Goal: Check status: Check status

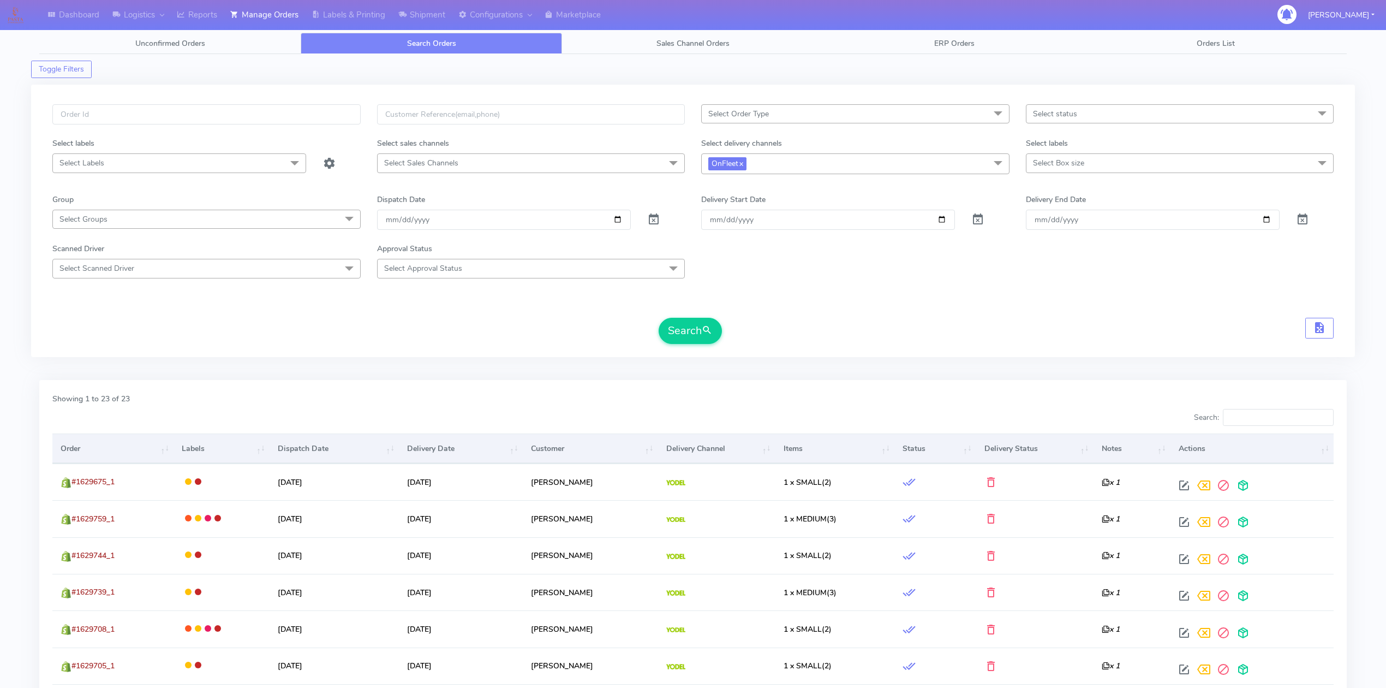
click at [357, 44] on link "Search Orders" at bounding box center [431, 43] width 261 height 21
click at [270, 123] on input "text" at bounding box center [206, 114] width 308 height 20
paste input "#1629730"
type input "#1629730"
click at [656, 220] on span at bounding box center [653, 222] width 13 height 10
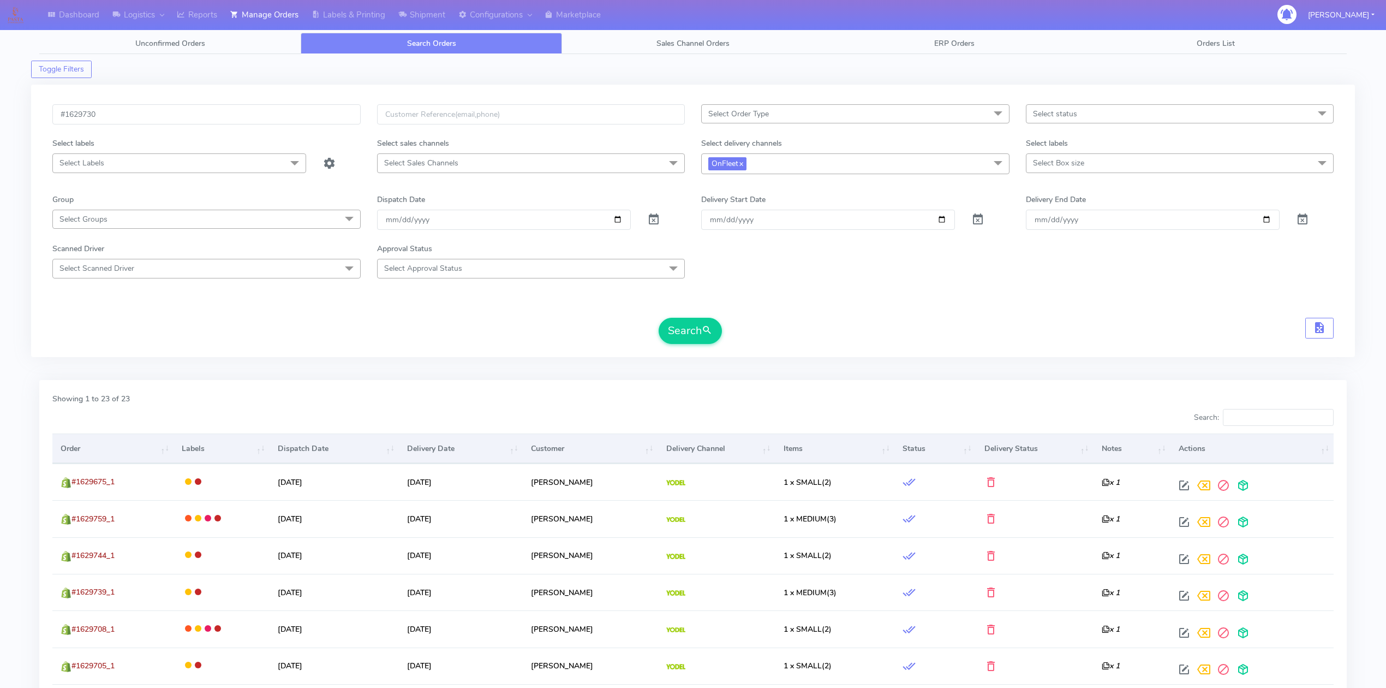
click at [995, 165] on span at bounding box center [998, 163] width 22 height 21
click at [710, 265] on li "OnFleet" at bounding box center [855, 256] width 307 height 18
checkbox input "false"
click at [941, 356] on div "#1629730 Select Order Type Select All MEALS ATAVI One Off Pasta Club Gift Kit E…" at bounding box center [693, 220] width 1324 height 271
click at [819, 221] on input "[DATE]" at bounding box center [828, 218] width 254 height 20
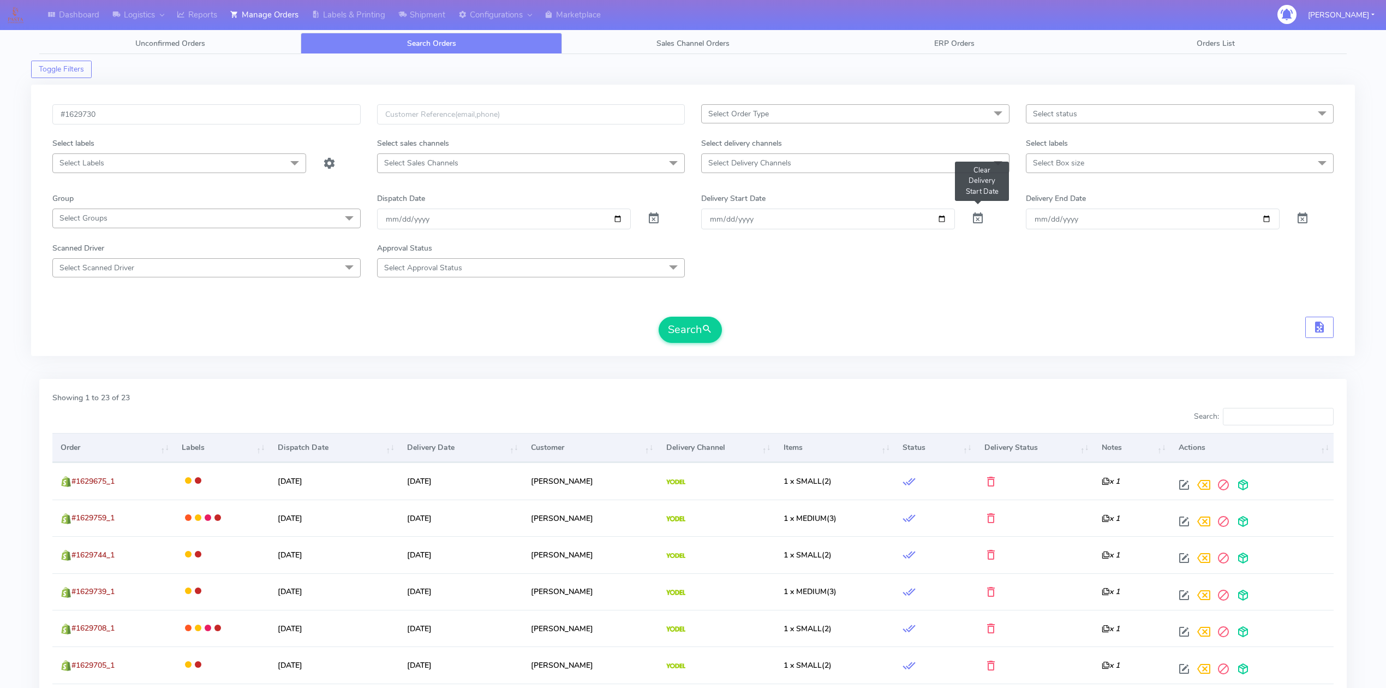
click at [980, 222] on span at bounding box center [977, 221] width 13 height 10
click at [684, 343] on button "Search" at bounding box center [690, 329] width 63 height 26
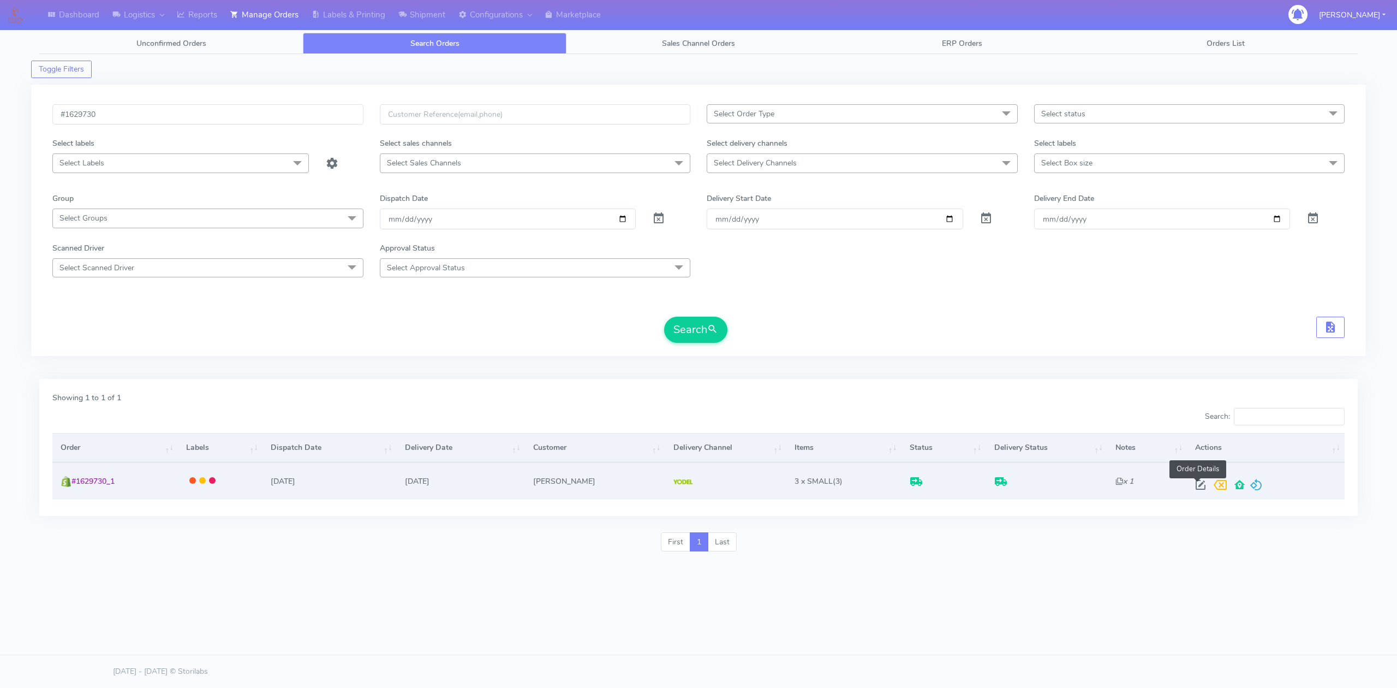
click at [1194, 483] on span at bounding box center [1201, 487] width 20 height 10
select select "5"
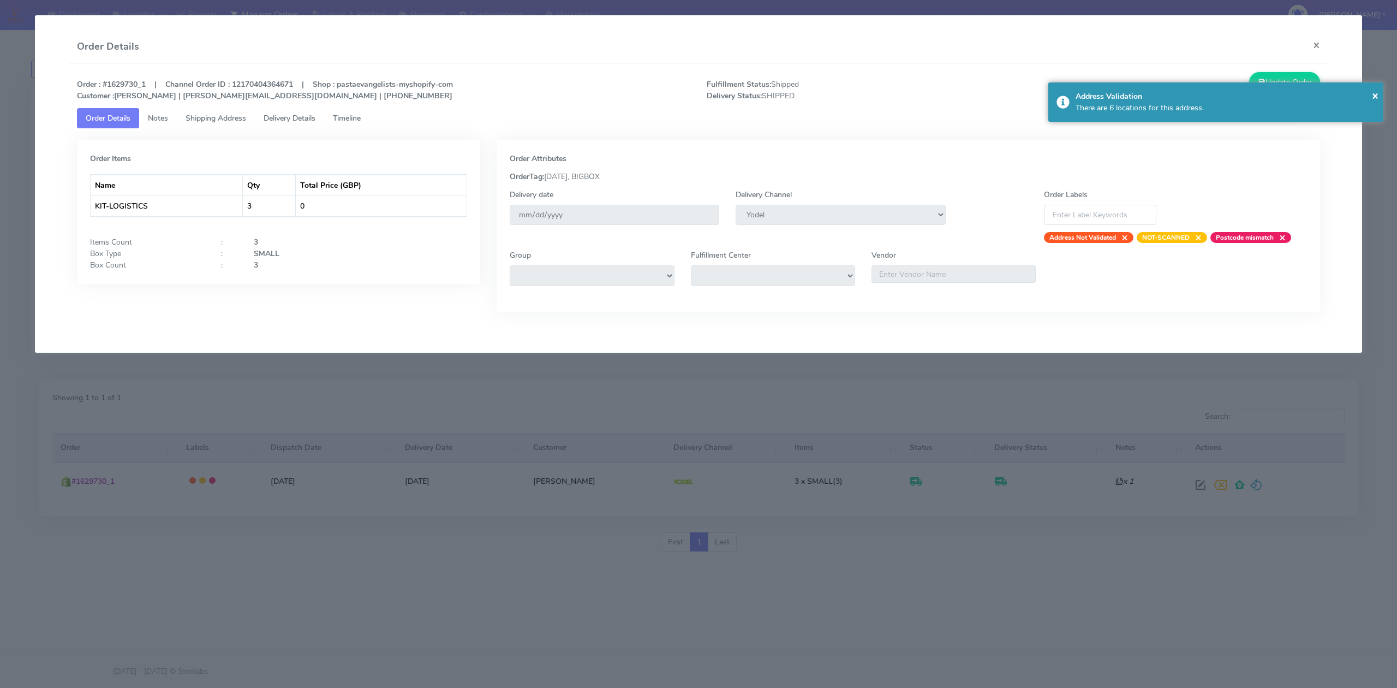
click at [361, 119] on span "Timeline" at bounding box center [347, 118] width 28 height 10
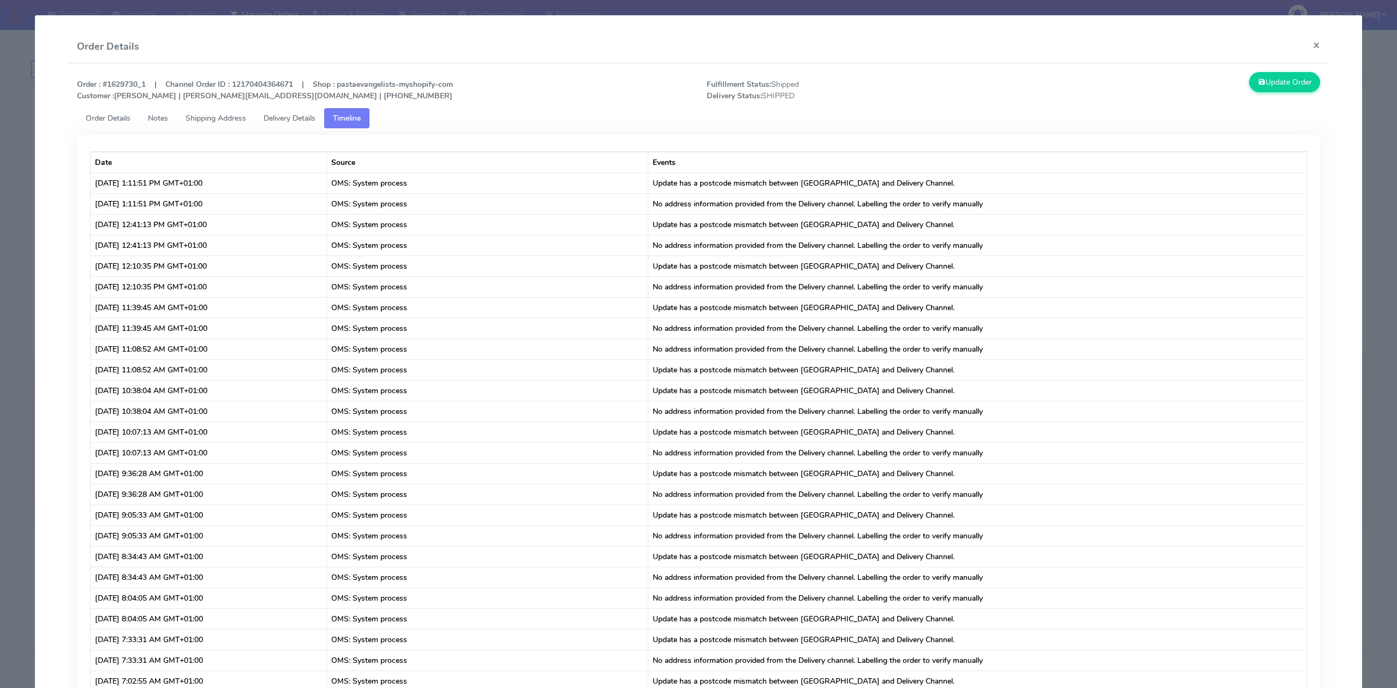
click at [298, 122] on span "Delivery Details" at bounding box center [290, 118] width 52 height 10
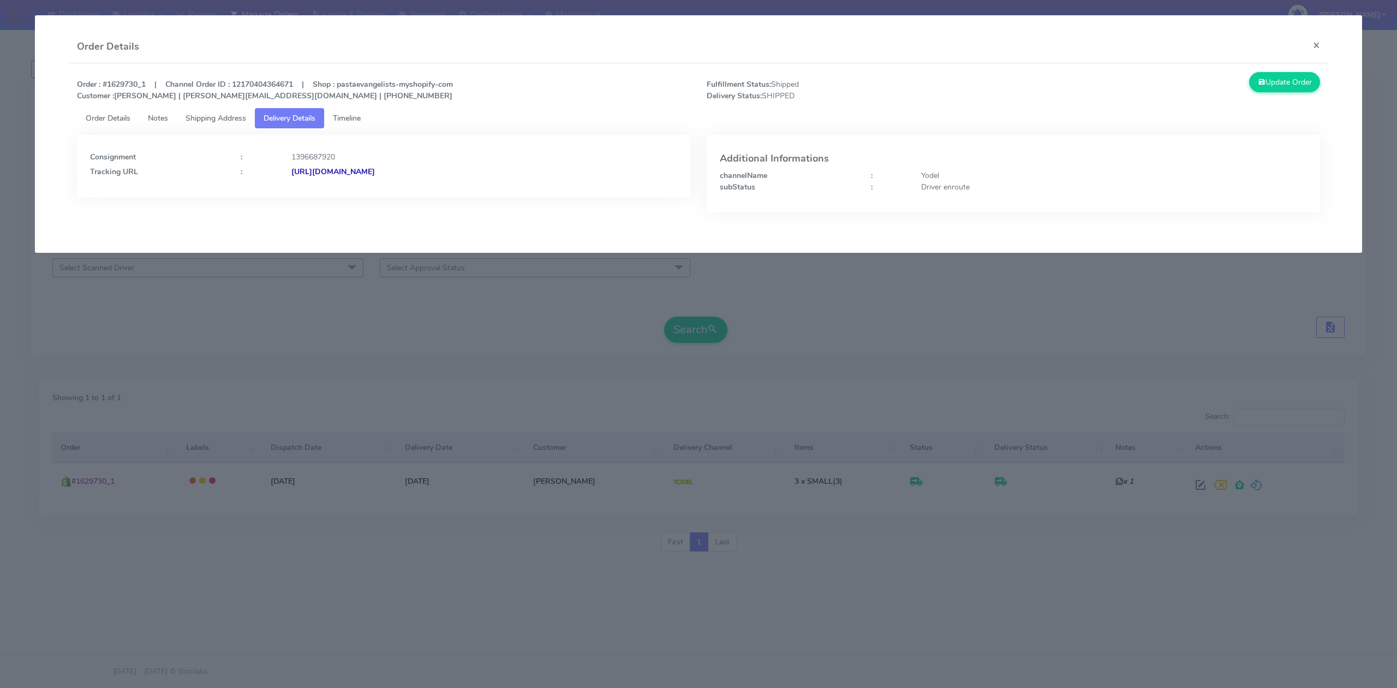
click at [226, 118] on span "Shipping Address" at bounding box center [216, 118] width 61 height 10
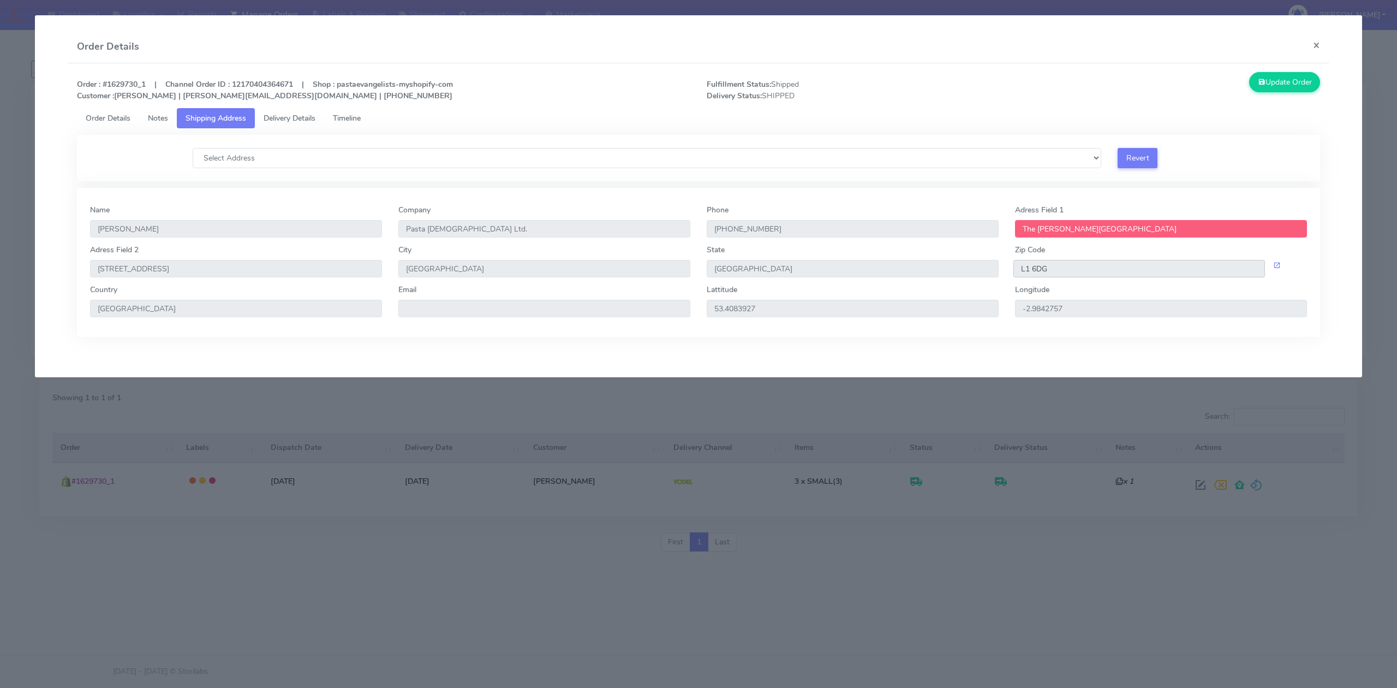
drag, startPoint x: 1054, startPoint y: 269, endPoint x: 1012, endPoint y: 272, distance: 42.7
click at [1012, 271] on div "L1 6DG" at bounding box center [1161, 268] width 308 height 17
click at [293, 120] on span "Delivery Details" at bounding box center [290, 118] width 52 height 10
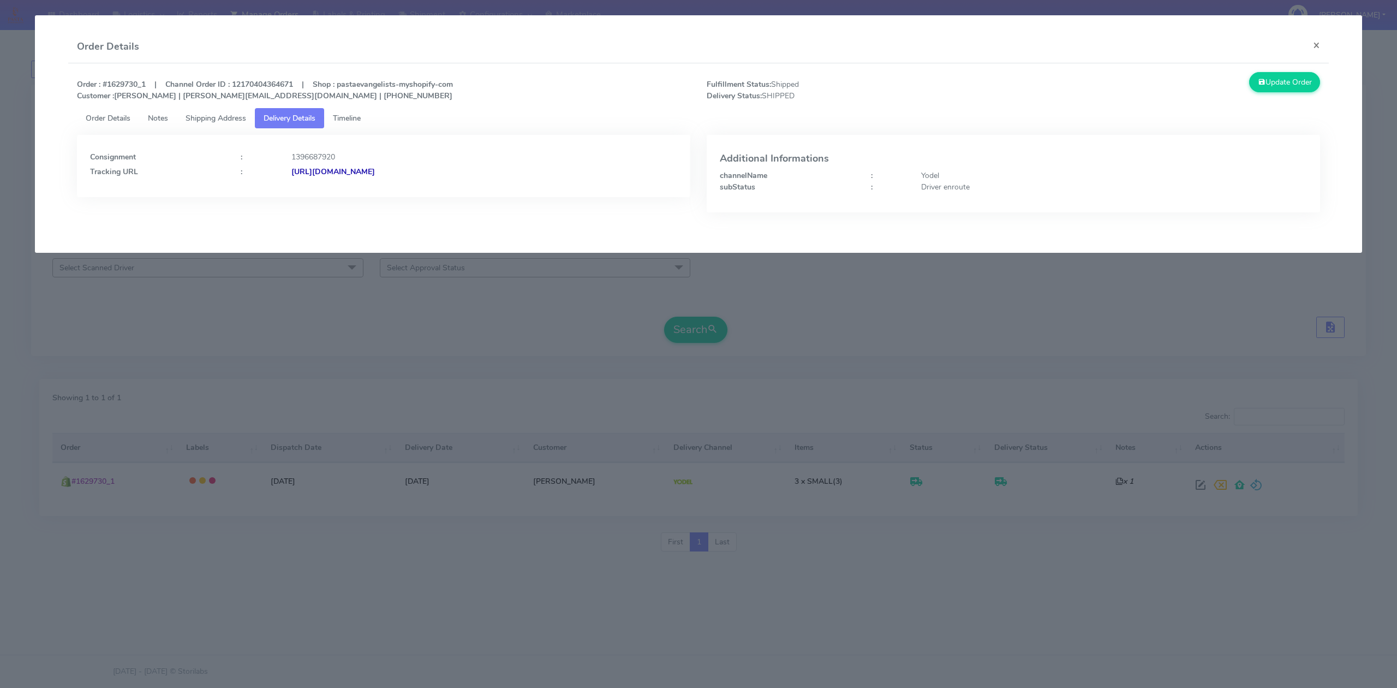
click at [449, 164] on div "Consignment : 1396687920 Tracking URL : [URL][DOMAIN_NAME]" at bounding box center [383, 162] width 587 height 29
click at [375, 173] on strong "[URL][DOMAIN_NAME]" at bounding box center [332, 171] width 83 height 10
